Goal: Information Seeking & Learning: Learn about a topic

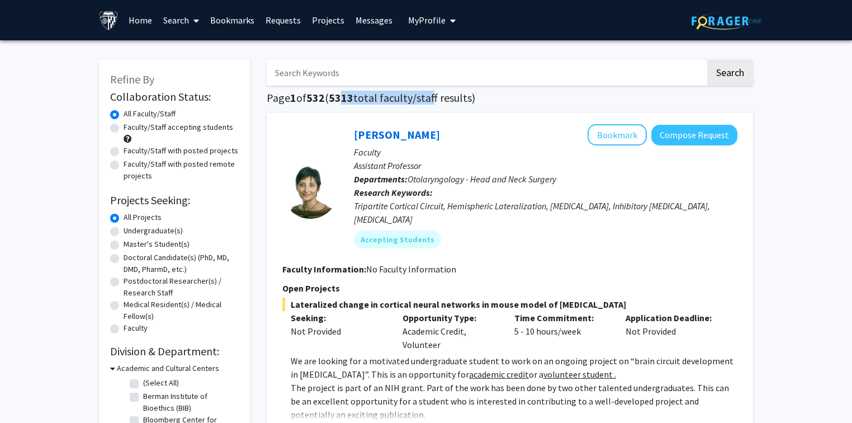
drag, startPoint x: 344, startPoint y: 98, endPoint x: 432, endPoint y: 98, distance: 88.4
click at [432, 98] on h1 "Page 1 of 532 ( 5313 total faculty/staff results)" at bounding box center [510, 97] width 487 height 13
click at [449, 96] on h1 "Page 1 of 532 ( 5313 total faculty/staff results)" at bounding box center [510, 97] width 487 height 13
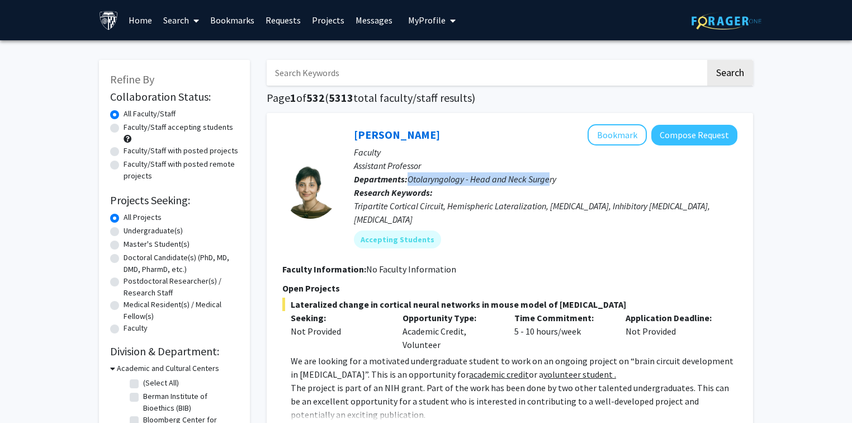
drag, startPoint x: 411, startPoint y: 177, endPoint x: 549, endPoint y: 180, distance: 138.7
click at [549, 180] on span "Otolaryngology - Head and Neck Surgery" at bounding box center [482, 178] width 149 height 11
click at [502, 207] on div "Tripartite Cortical Circuit, Hemispheric Lateralization, [MEDICAL_DATA], Inhibi…" at bounding box center [546, 212] width 384 height 27
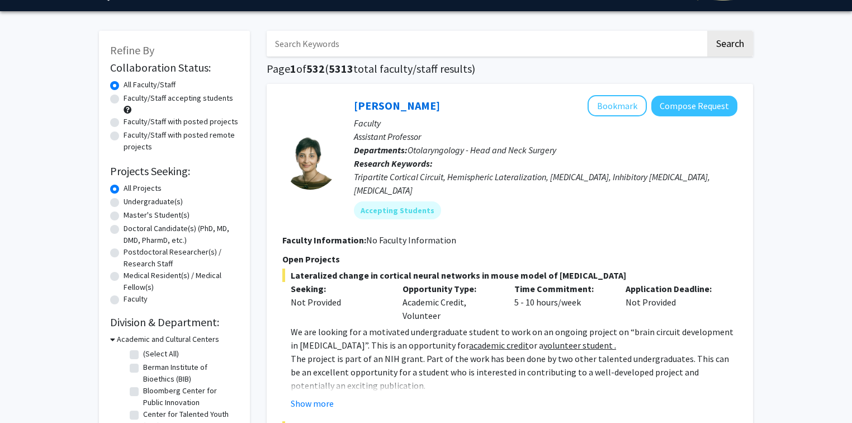
scroll to position [45, 0]
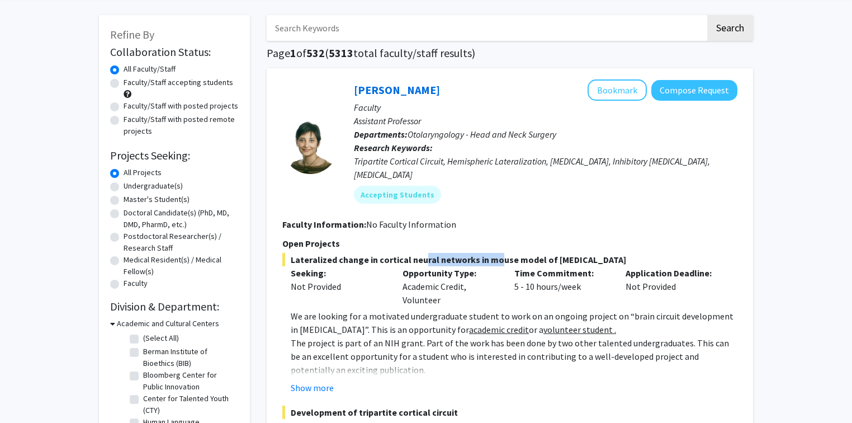
drag, startPoint x: 412, startPoint y: 245, endPoint x: 483, endPoint y: 249, distance: 71.7
click at [483, 253] on span "Lateralized change in cortical neural networks in mouse model of [MEDICAL_DATA]" at bounding box center [509, 259] width 455 height 13
click at [488, 253] on span "Lateralized change in cortical neural networks in mouse model of [MEDICAL_DATA]" at bounding box center [509, 259] width 455 height 13
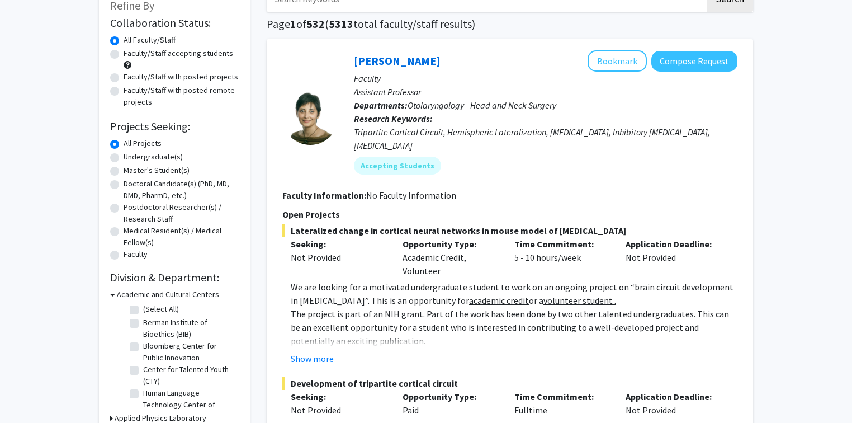
scroll to position [89, 0]
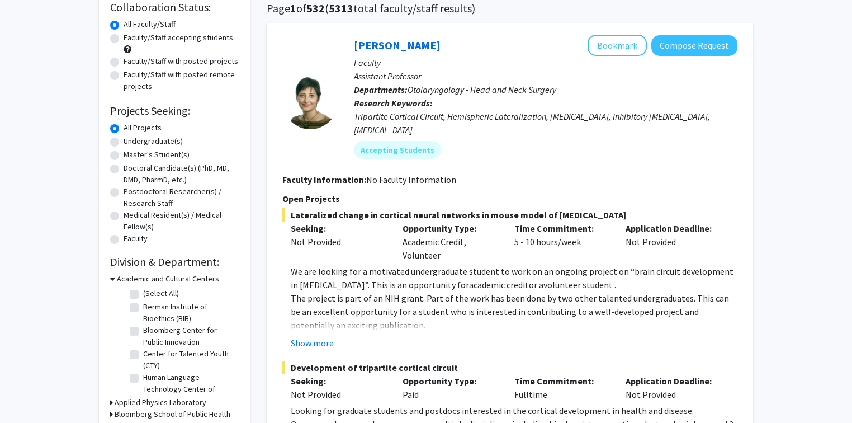
drag, startPoint x: 403, startPoint y: 219, endPoint x: 442, endPoint y: 235, distance: 41.7
click at [442, 235] on div "Opportunity Type: Academic Credit, Volunteer" at bounding box center [450, 242] width 112 height 40
click at [459, 237] on div "Opportunity Type: Academic Credit, Volunteer" at bounding box center [450, 242] width 112 height 40
drag, startPoint x: 510, startPoint y: 234, endPoint x: 582, endPoint y: 238, distance: 71.7
click at [582, 238] on div "Time Commitment: 5 - 10 hours/week" at bounding box center [562, 242] width 112 height 40
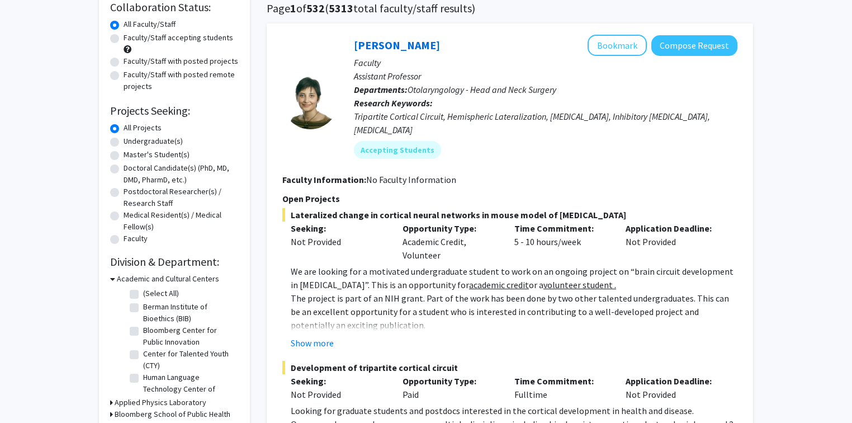
click at [595, 265] on p "We are looking for a motivated undergraduate student to work on an ongoing proj…" at bounding box center [514, 278] width 447 height 27
drag, startPoint x: 579, startPoint y: 224, endPoint x: 521, endPoint y: 214, distance: 59.0
click at [521, 222] on div "Time Commitment: 5 - 10 hours/week" at bounding box center [562, 242] width 112 height 40
click at [521, 222] on p "Time Commitment:" at bounding box center [562, 228] width 95 height 13
drag, startPoint x: 318, startPoint y: 256, endPoint x: 515, endPoint y: 257, distance: 196.9
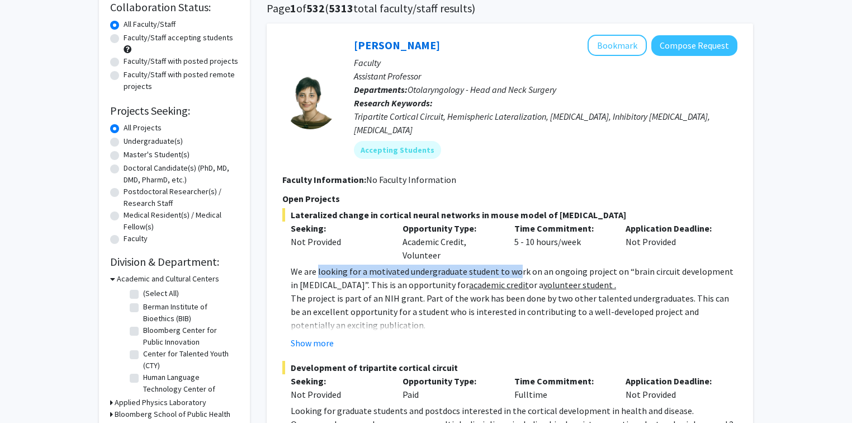
click at [515, 265] on p "We are looking for a motivated undergraduate student to work on an ongoing proj…" at bounding box center [514, 278] width 447 height 27
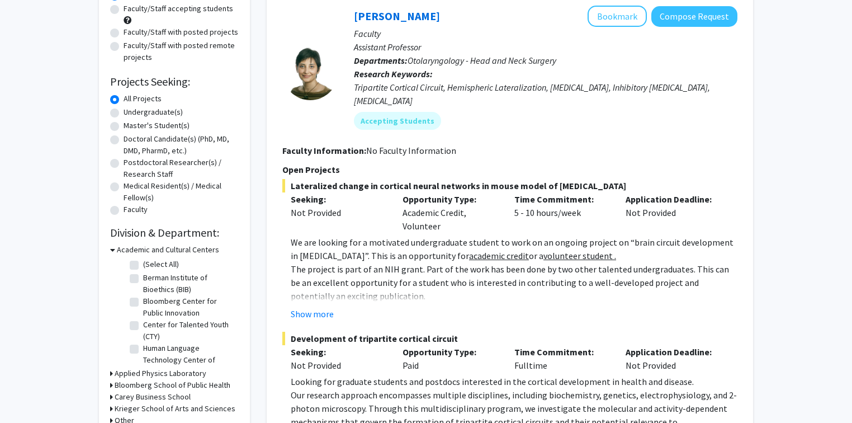
scroll to position [134, 0]
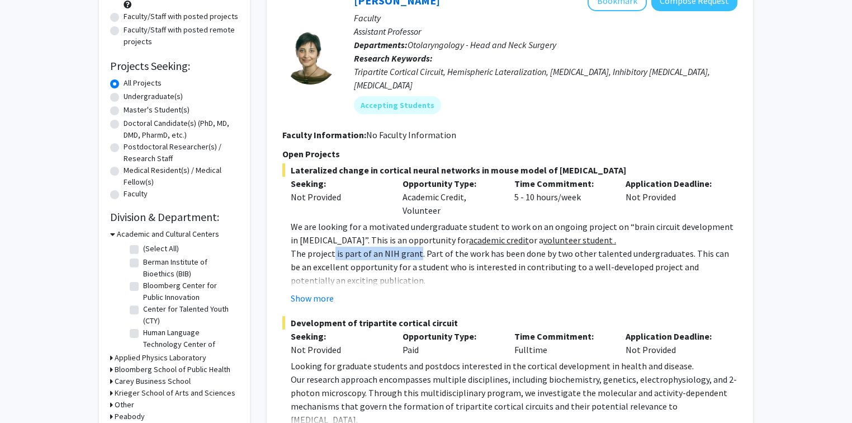
drag, startPoint x: 332, startPoint y: 240, endPoint x: 416, endPoint y: 243, distance: 84.0
click at [416, 247] on p "The project is part of an NIH grant. Part of the work has been done by two othe…" at bounding box center [514, 267] width 447 height 40
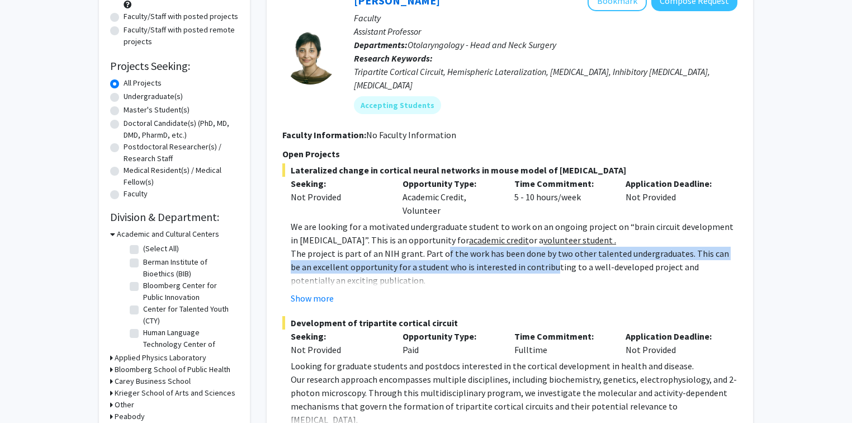
drag, startPoint x: 442, startPoint y: 244, endPoint x: 526, endPoint y: 255, distance: 84.6
click at [526, 255] on p "The project is part of an NIH grant. Part of the work has been done by two othe…" at bounding box center [514, 267] width 447 height 40
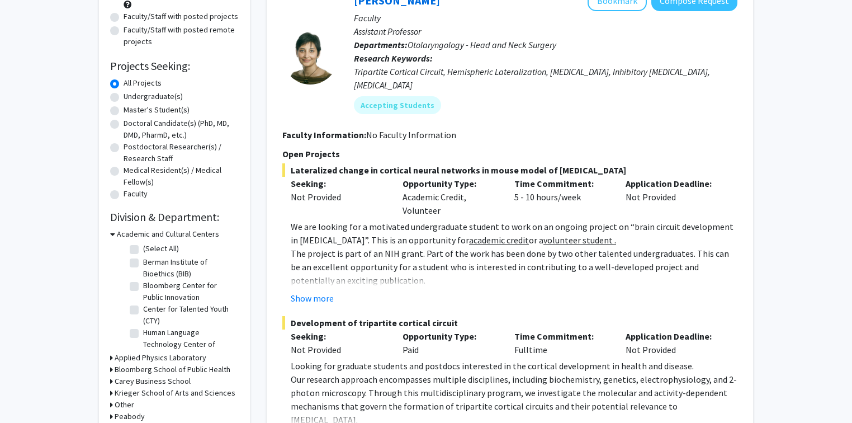
click at [546, 255] on p "The project is part of an NIH grant. Part of the work has been done by two othe…" at bounding box center [514, 267] width 447 height 40
drag, startPoint x: 379, startPoint y: 253, endPoint x: 546, endPoint y: 256, distance: 167.3
click at [546, 256] on p "The project is part of an NIH grant. Part of the work has been done by two othe…" at bounding box center [514, 267] width 447 height 40
click at [321, 291] on button "Show more" at bounding box center [312, 297] width 43 height 13
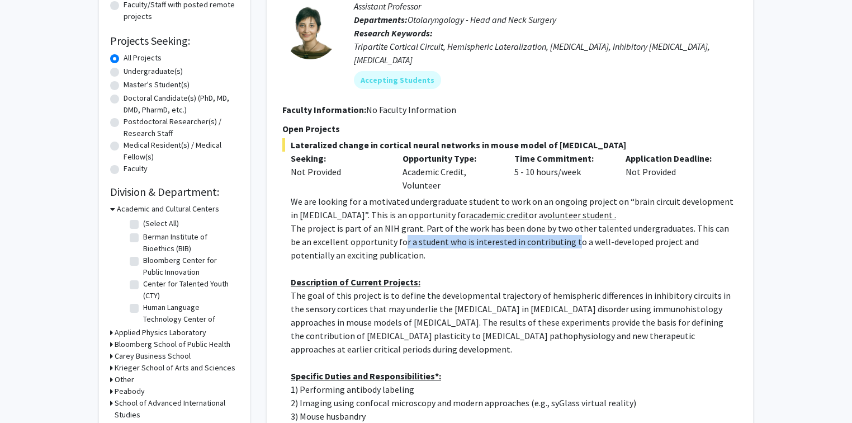
scroll to position [179, 0]
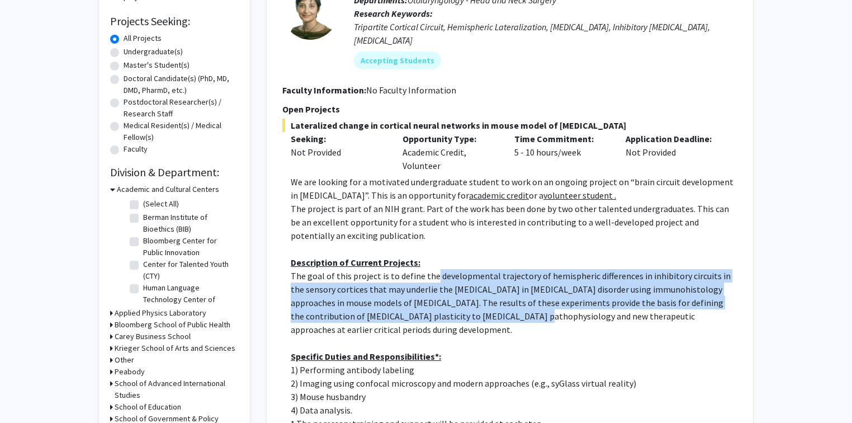
drag, startPoint x: 432, startPoint y: 262, endPoint x: 481, endPoint y: 303, distance: 64.3
click at [481, 303] on p "The goal of this project is to define the developmental trajectory of hemispher…" at bounding box center [514, 302] width 447 height 67
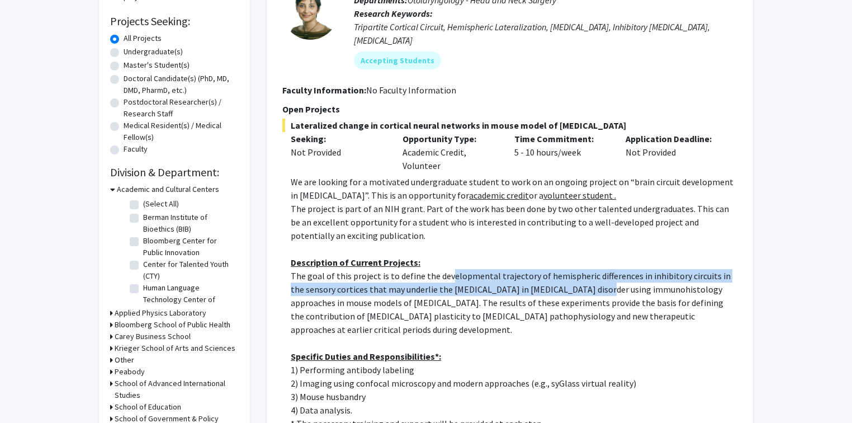
drag, startPoint x: 446, startPoint y: 262, endPoint x: 577, endPoint y: 277, distance: 131.8
click at [577, 277] on p "The goal of this project is to define the developmental trajectory of hemispher…" at bounding box center [514, 302] width 447 height 67
click at [564, 277] on p "The goal of this project is to define the developmental trajectory of hemispher…" at bounding box center [514, 302] width 447 height 67
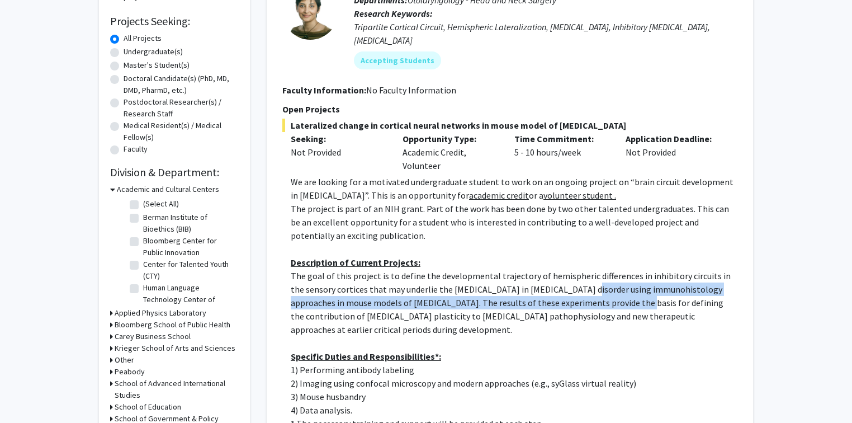
drag, startPoint x: 561, startPoint y: 277, endPoint x: 579, endPoint y: 294, distance: 24.6
click at [579, 294] on p "The goal of this project is to define the developmental trajectory of hemispher…" at bounding box center [514, 302] width 447 height 67
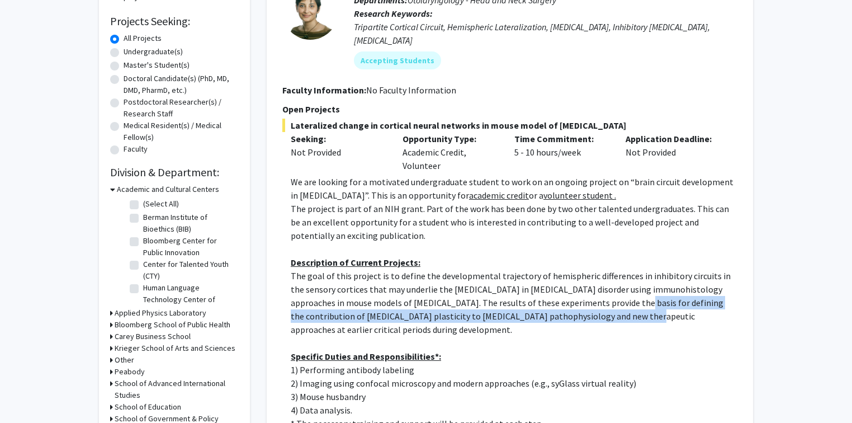
drag, startPoint x: 577, startPoint y: 289, endPoint x: 587, endPoint y: 307, distance: 20.5
click at [587, 307] on p "The goal of this project is to define the developmental trajectory of hemispher…" at bounding box center [514, 302] width 447 height 67
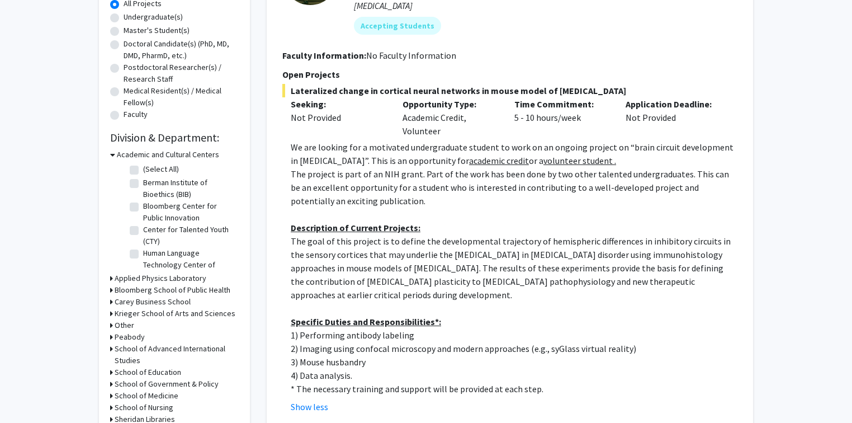
scroll to position [224, 0]
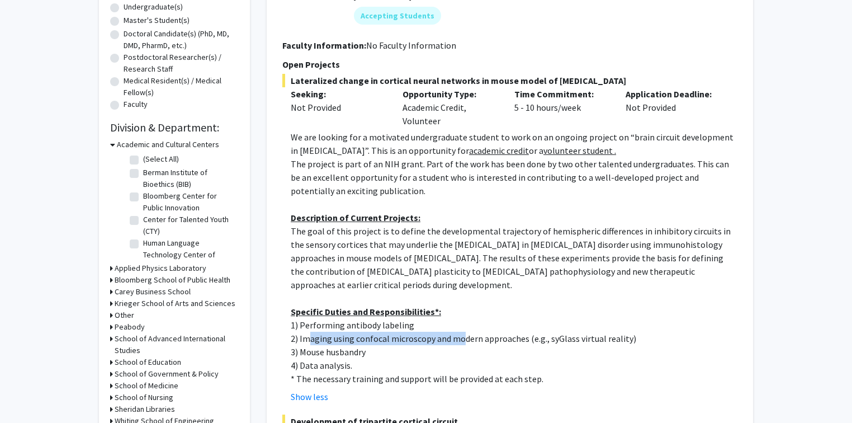
drag, startPoint x: 307, startPoint y: 327, endPoint x: 461, endPoint y: 329, distance: 153.8
click at [461, 332] on p "2) Imaging using confocal microscopy and modern approaches (e.g., syGlass virtu…" at bounding box center [514, 338] width 447 height 13
click at [451, 345] on p "3) Mouse husbandry" at bounding box center [514, 351] width 447 height 13
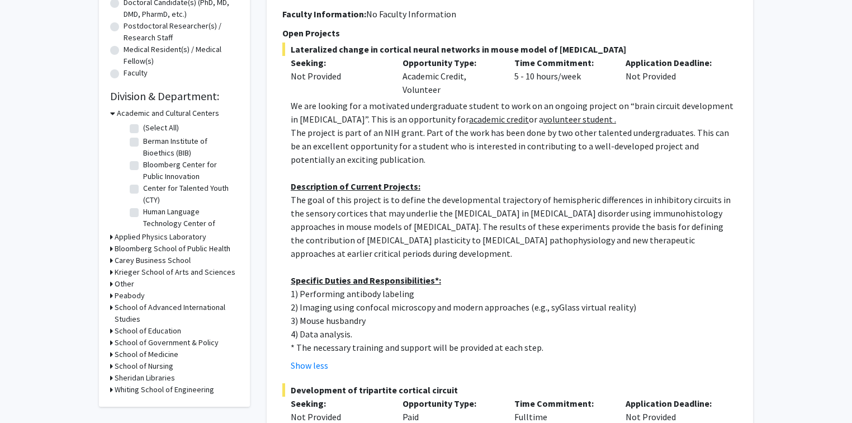
scroll to position [268, 0]
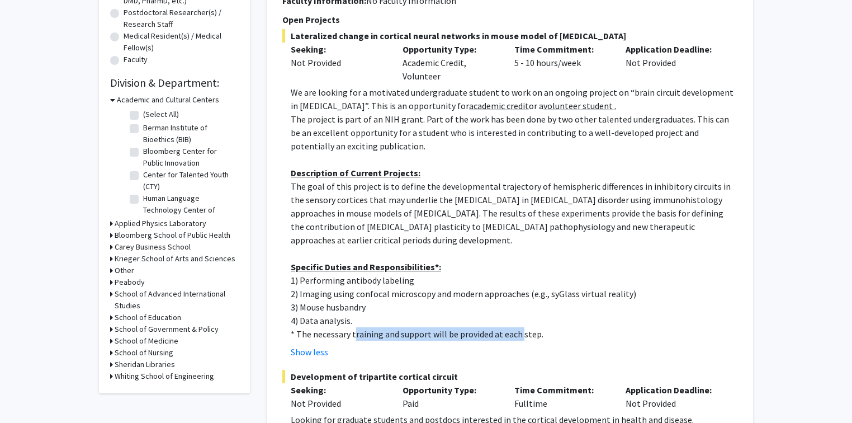
drag, startPoint x: 354, startPoint y: 317, endPoint x: 520, endPoint y: 326, distance: 166.4
click at [520, 327] on p "* The necessary training and support will be provided at each step." at bounding box center [514, 333] width 447 height 13
click at [525, 327] on p "* The necessary training and support will be provided at each step." at bounding box center [514, 333] width 447 height 13
click at [322, 345] on button "Show less" at bounding box center [309, 351] width 37 height 13
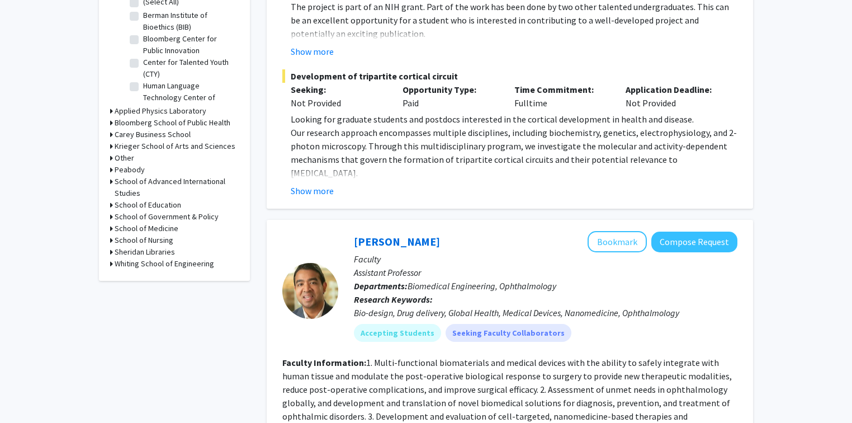
scroll to position [403, 0]
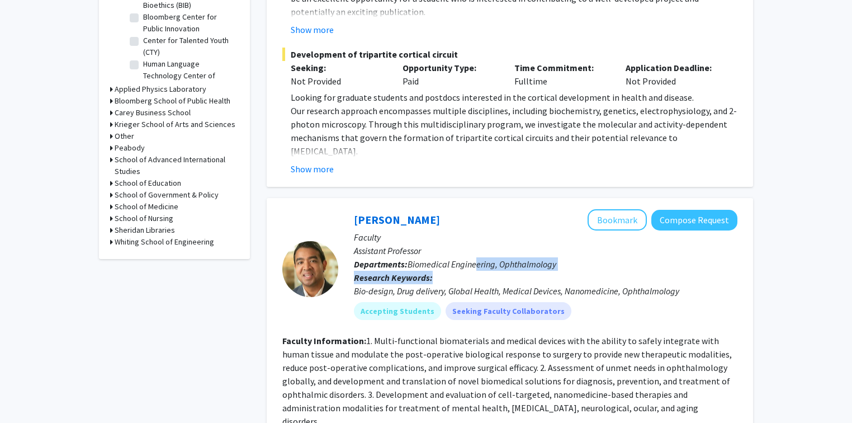
drag, startPoint x: 479, startPoint y: 250, endPoint x: 511, endPoint y: 262, distance: 34.2
click at [511, 262] on div "[PERSON_NAME] Bookmark Compose Request Faculty Assistant Professor Departments:…" at bounding box center [537, 268] width 399 height 119
click at [511, 271] on p "Research Keywords: Bio-design, Drug delivery, Global Health, Medical Devices, N…" at bounding box center [546, 284] width 384 height 27
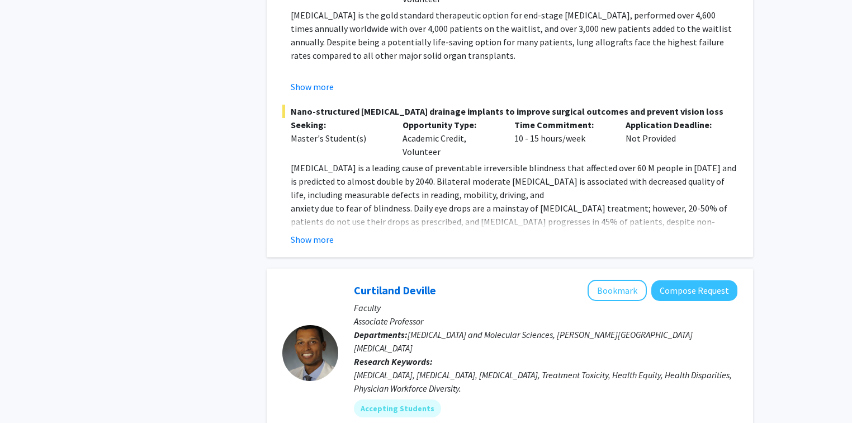
scroll to position [1119, 0]
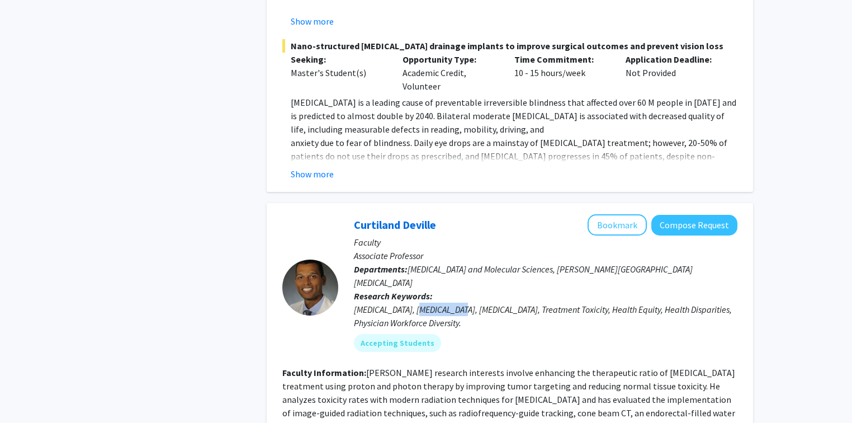
drag, startPoint x: 418, startPoint y: 263, endPoint x: 461, endPoint y: 268, distance: 43.4
click at [461, 303] on div "[MEDICAL_DATA], [MEDICAL_DATA], [MEDICAL_DATA], Treatment Toxicity, Health Equi…" at bounding box center [546, 316] width 384 height 27
click at [480, 303] on div "[MEDICAL_DATA], [MEDICAL_DATA], [MEDICAL_DATA], Treatment Toxicity, Health Equi…" at bounding box center [546, 316] width 384 height 27
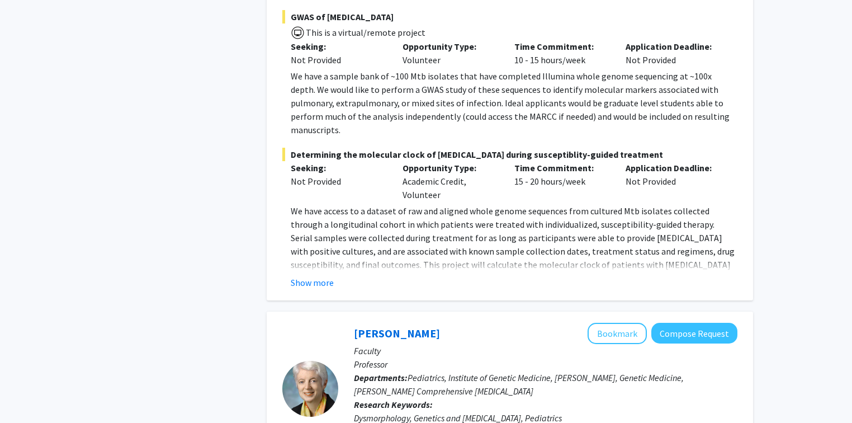
scroll to position [3267, 0]
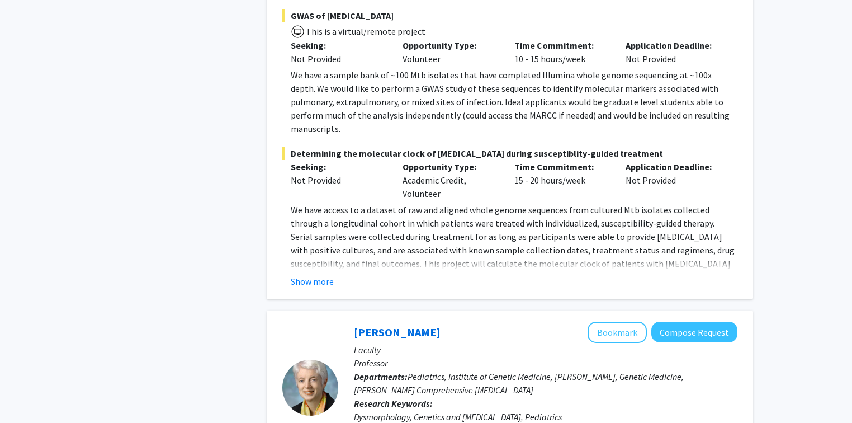
drag, startPoint x: 494, startPoint y: 320, endPoint x: 438, endPoint y: 318, distance: 56.5
click at [438, 370] on p "Departments: Pediatrics, Institute of Genetic Medicine, [PERSON_NAME], Genetic …" at bounding box center [546, 383] width 384 height 27
click at [535, 370] on p "Departments: Pediatrics, Institute of Genetic Medicine, [PERSON_NAME], Genetic …" at bounding box center [546, 383] width 384 height 27
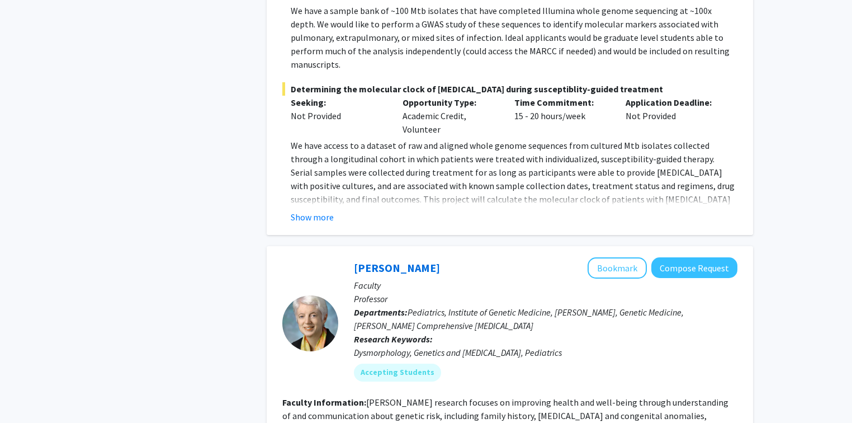
scroll to position [3356, 0]
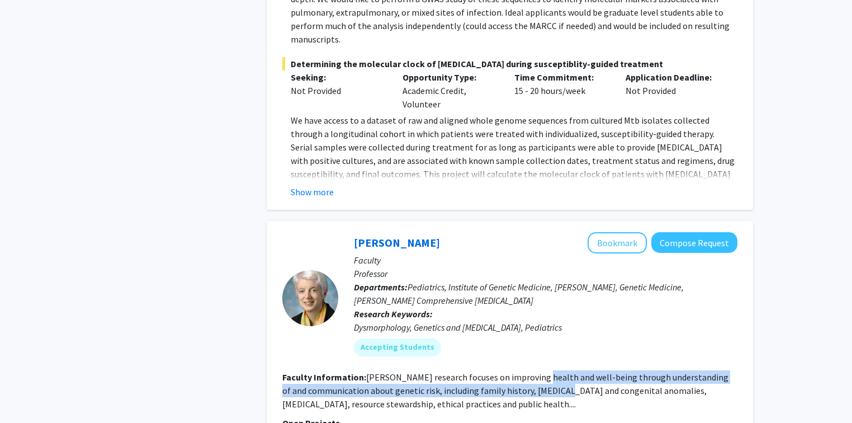
drag, startPoint x: 533, startPoint y: 312, endPoint x: 538, endPoint y: 319, distance: 8.5
click at [538, 371] on fg-read-more "[PERSON_NAME] research focuses on improving health and well-being through under…" at bounding box center [505, 390] width 446 height 38
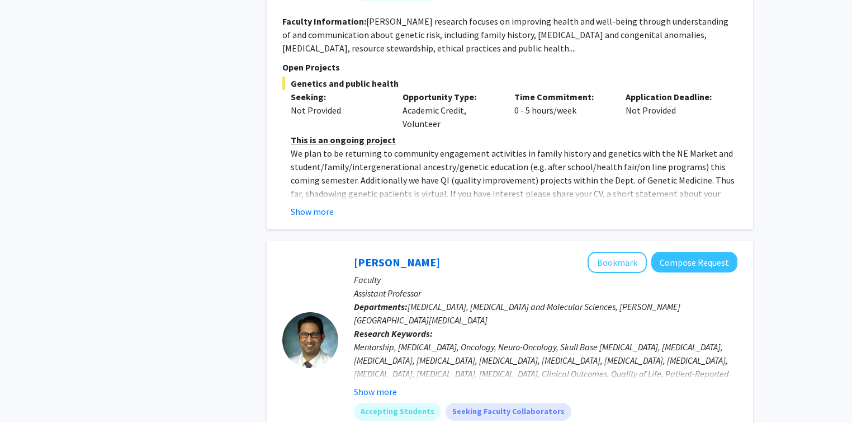
scroll to position [3714, 0]
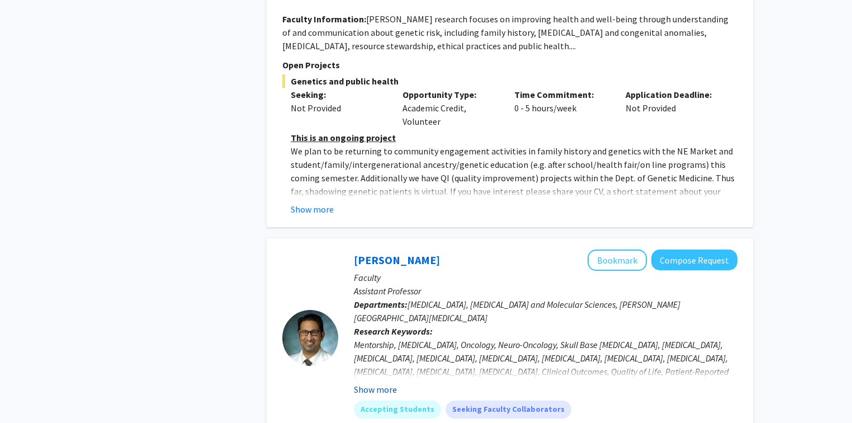
click at [387, 383] on button "Show more" at bounding box center [375, 389] width 43 height 13
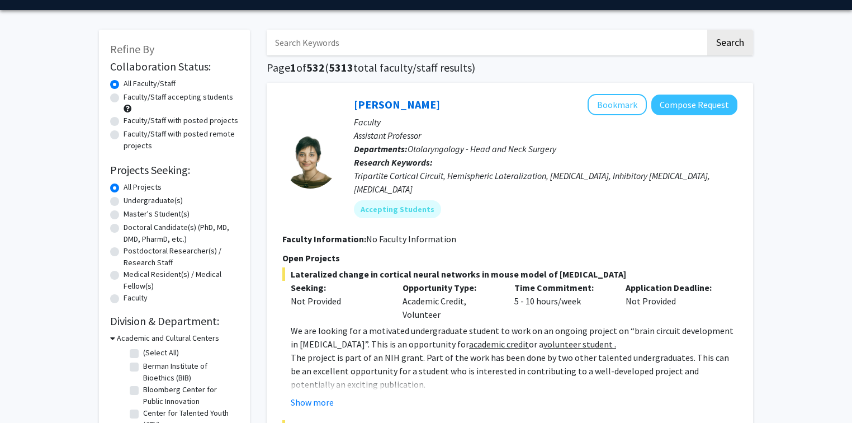
scroll to position [0, 0]
